Goal: Information Seeking & Learning: Learn about a topic

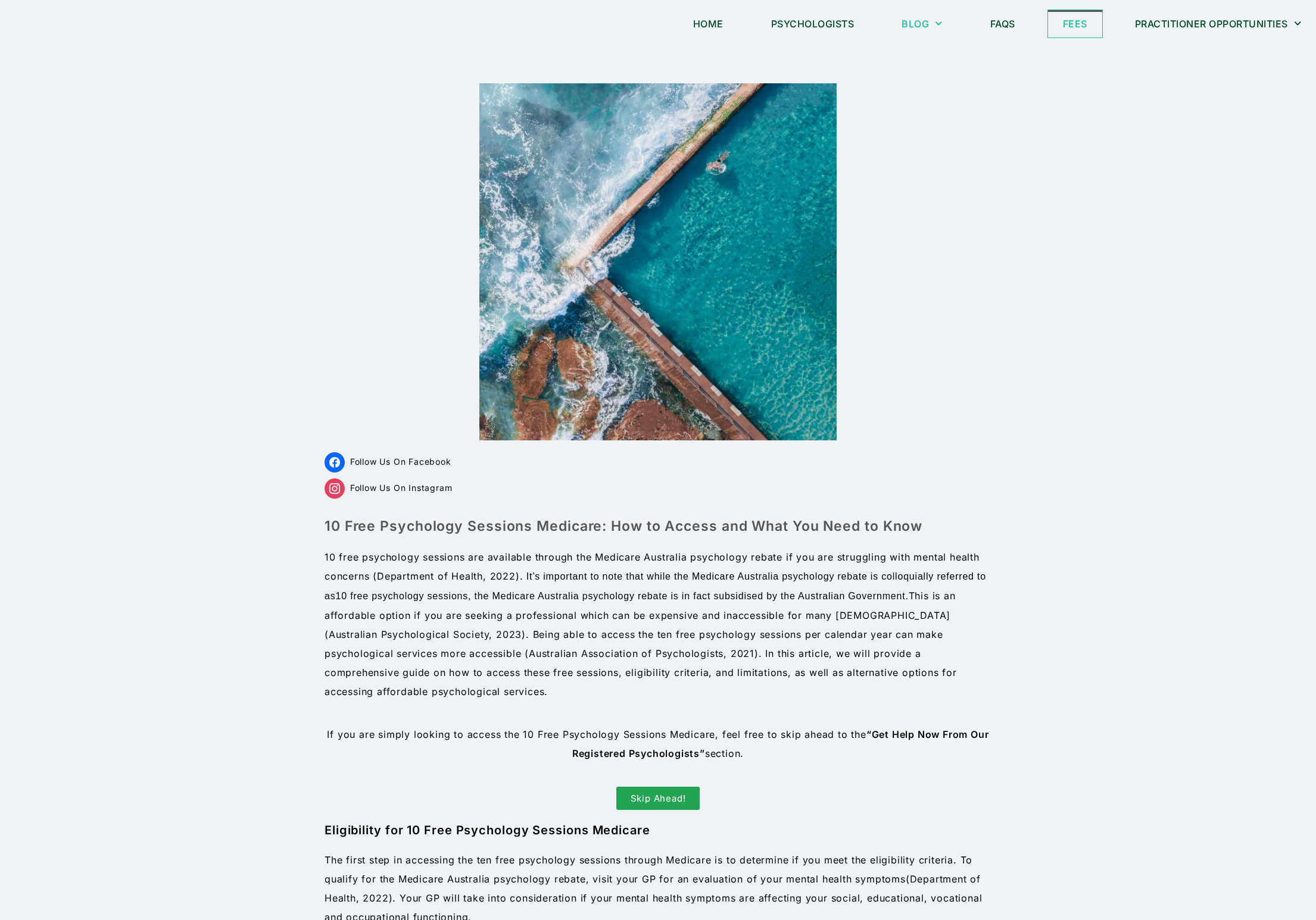
click at [1059, 22] on link "Fees" at bounding box center [1075, 24] width 54 height 27
